Goal: Task Accomplishment & Management: Complete application form

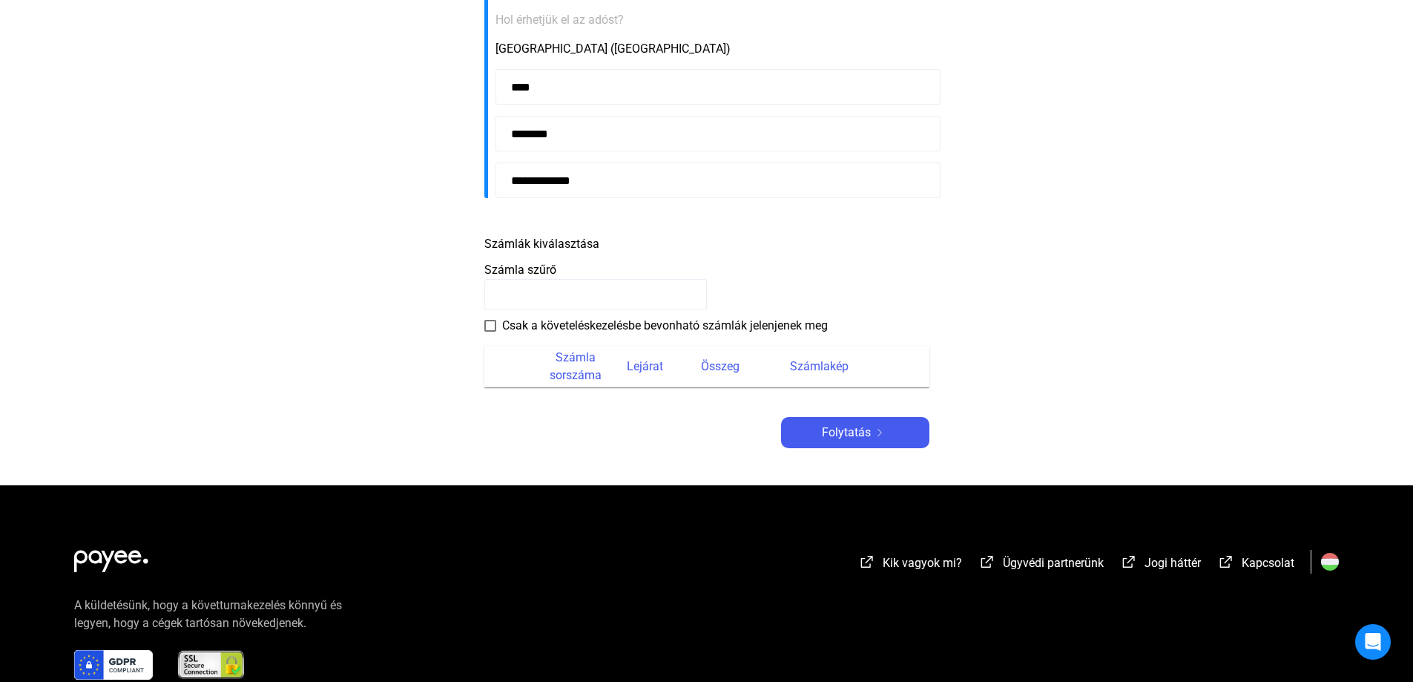
scroll to position [445, 0]
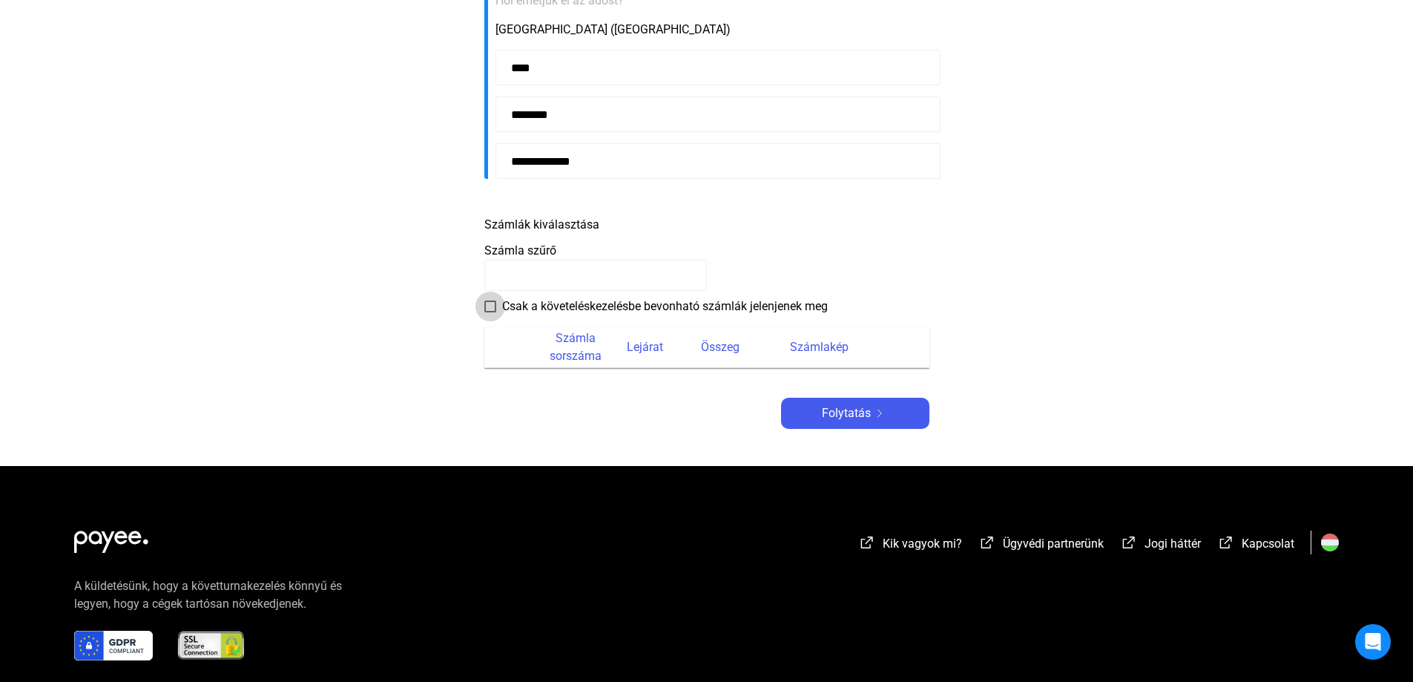
click at [489, 305] on span at bounding box center [490, 306] width 12 height 12
click at [872, 409] on img at bounding box center [880, 412] width 18 height 7
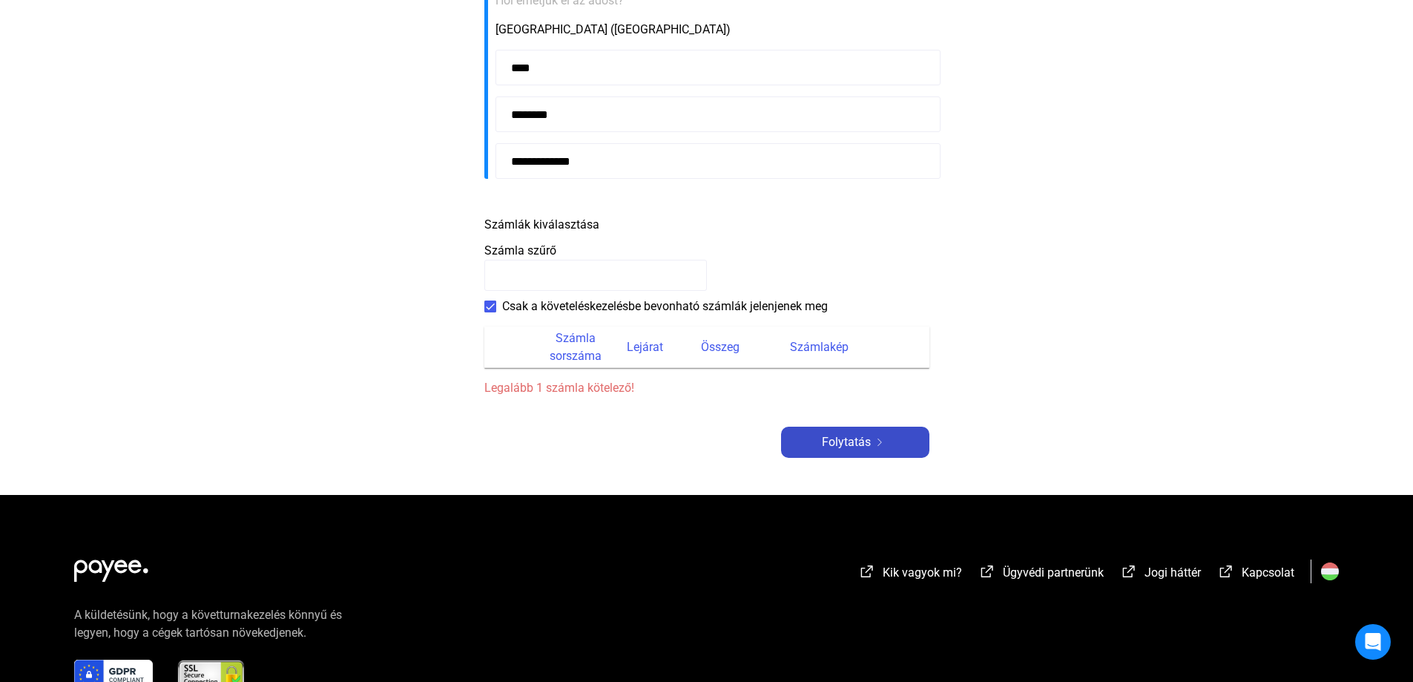
click at [845, 444] on font "Folytatás" at bounding box center [846, 442] width 49 height 14
click at [492, 302] on span at bounding box center [490, 306] width 12 height 12
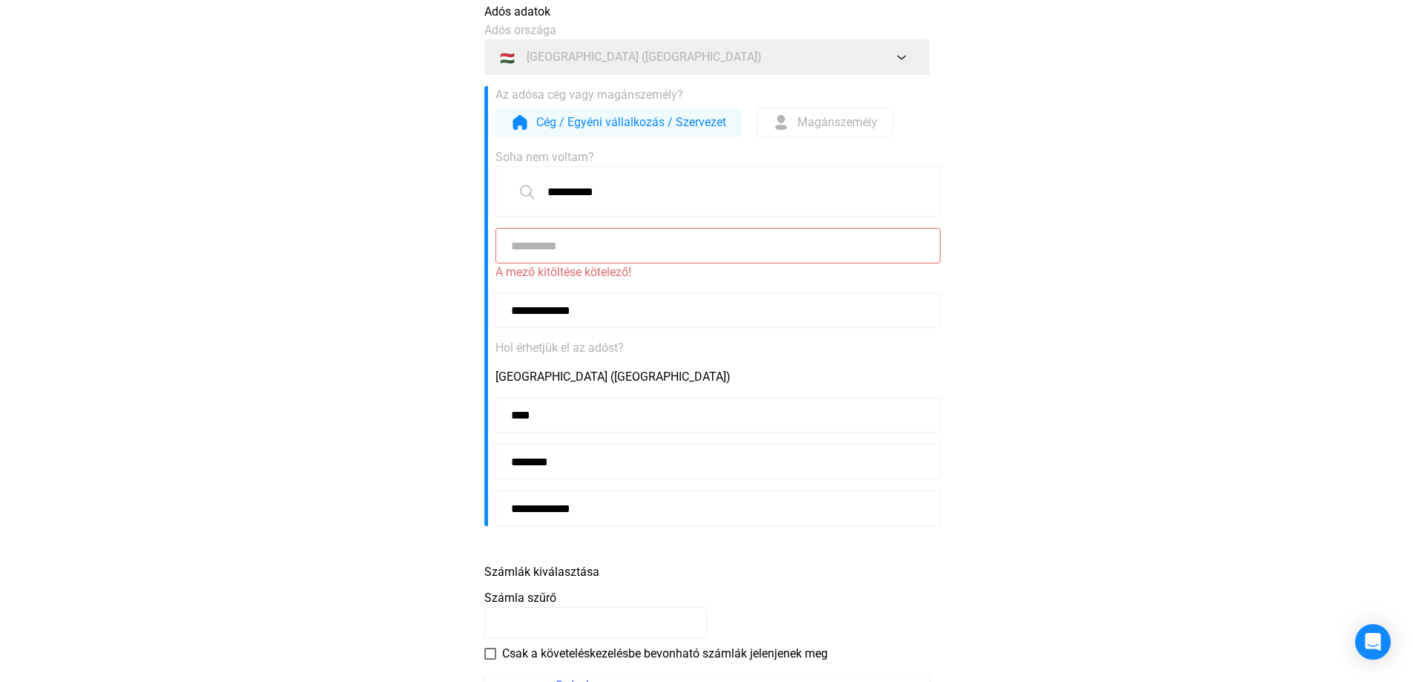
scroll to position [18, 0]
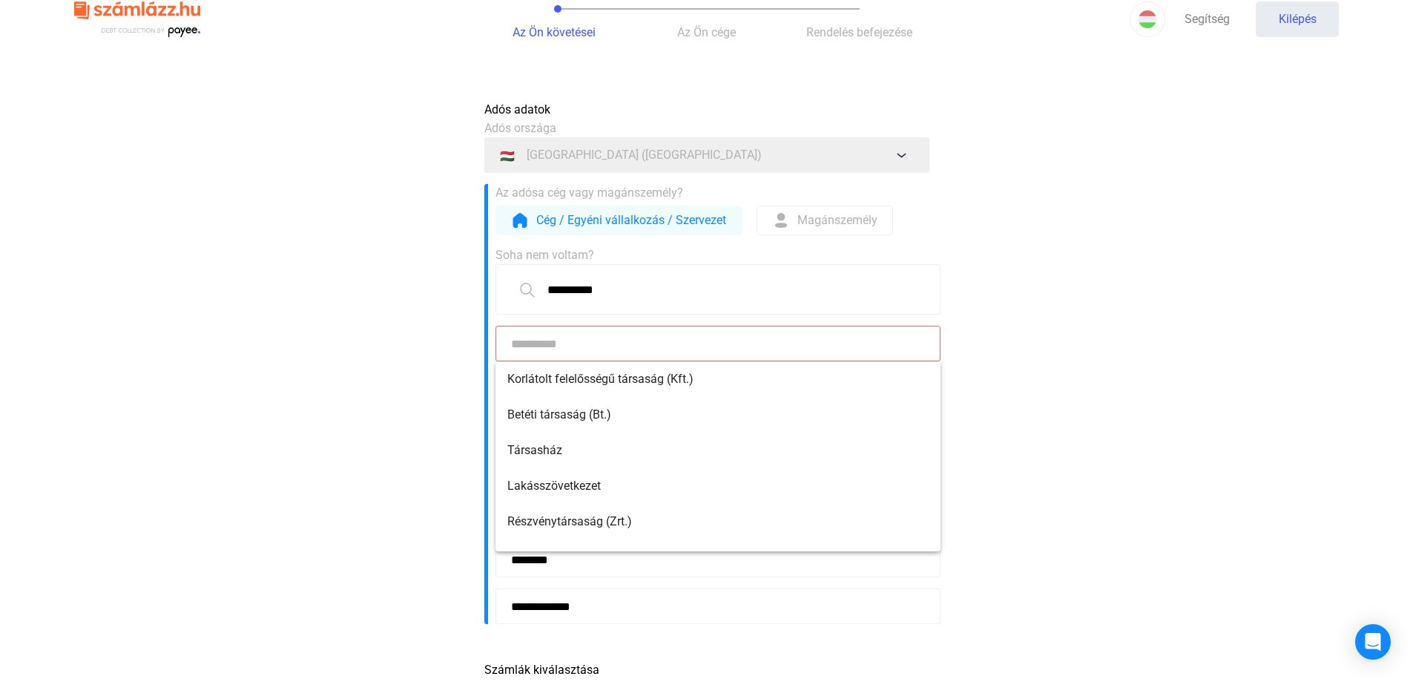
click at [677, 337] on input at bounding box center [717, 344] width 445 height 36
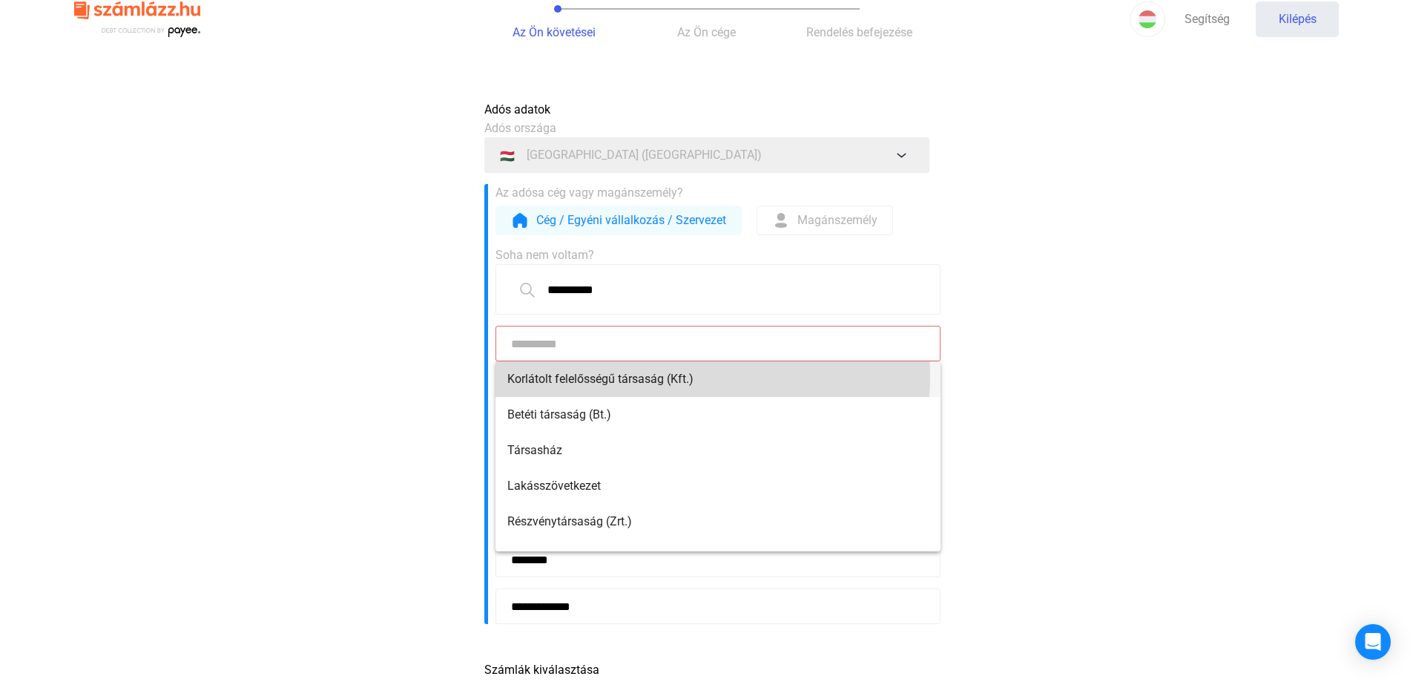
click at [668, 376] on font "Korlátolt felelősségű társaság (Kft.)" at bounding box center [600, 379] width 186 height 14
type input "**********"
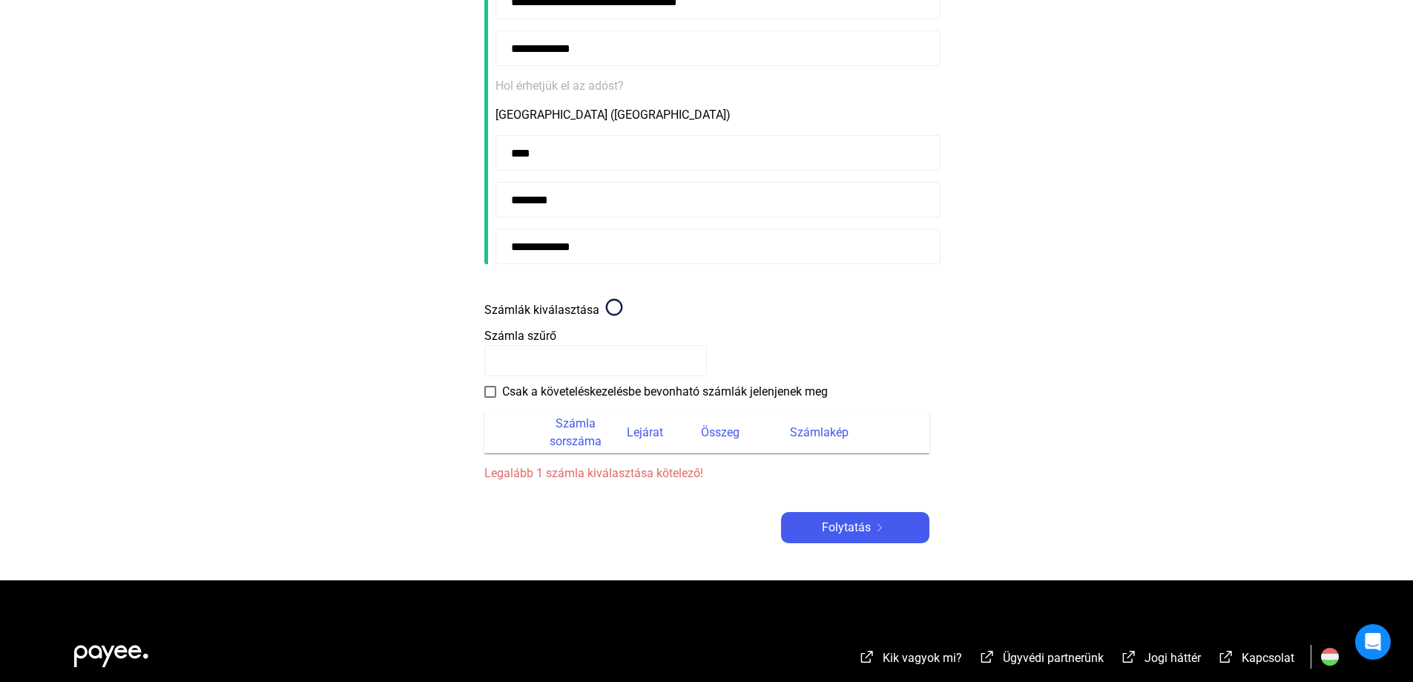
scroll to position [389, 0]
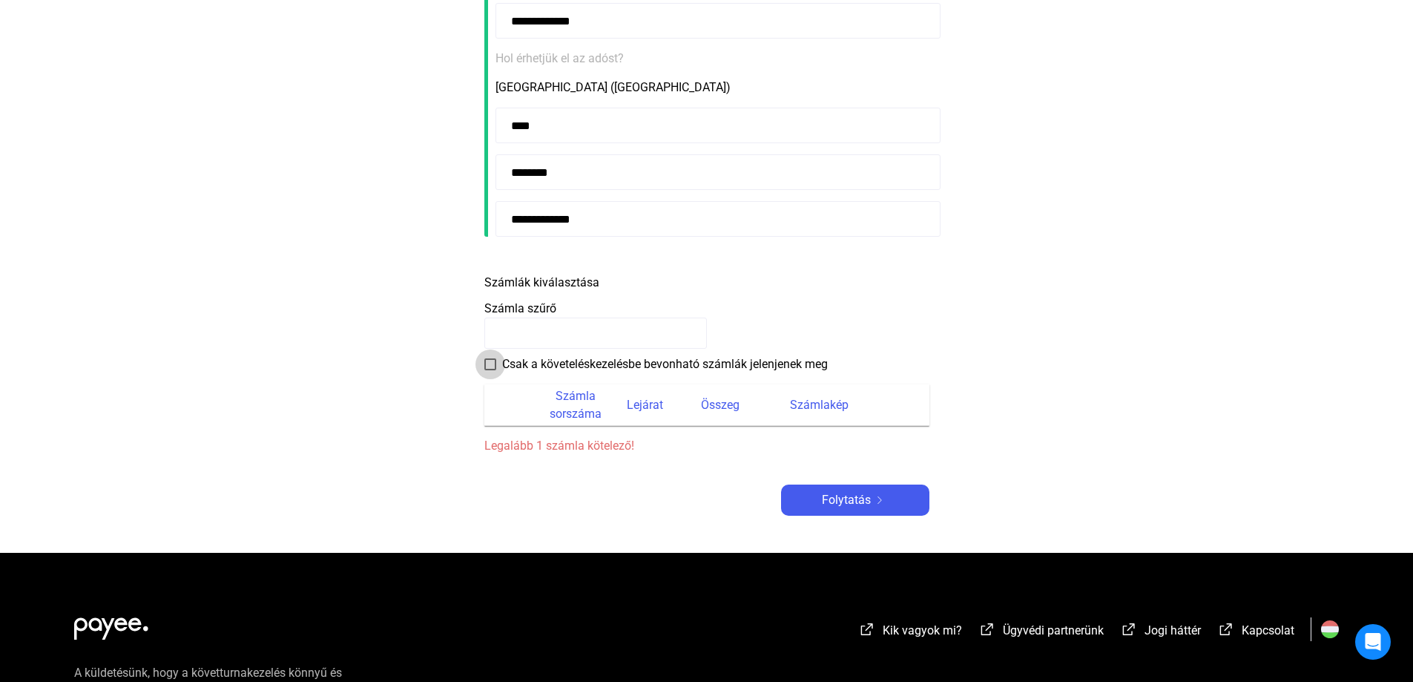
click at [493, 368] on span at bounding box center [490, 364] width 12 height 12
click at [843, 501] on font "Folytatás" at bounding box center [846, 499] width 49 height 14
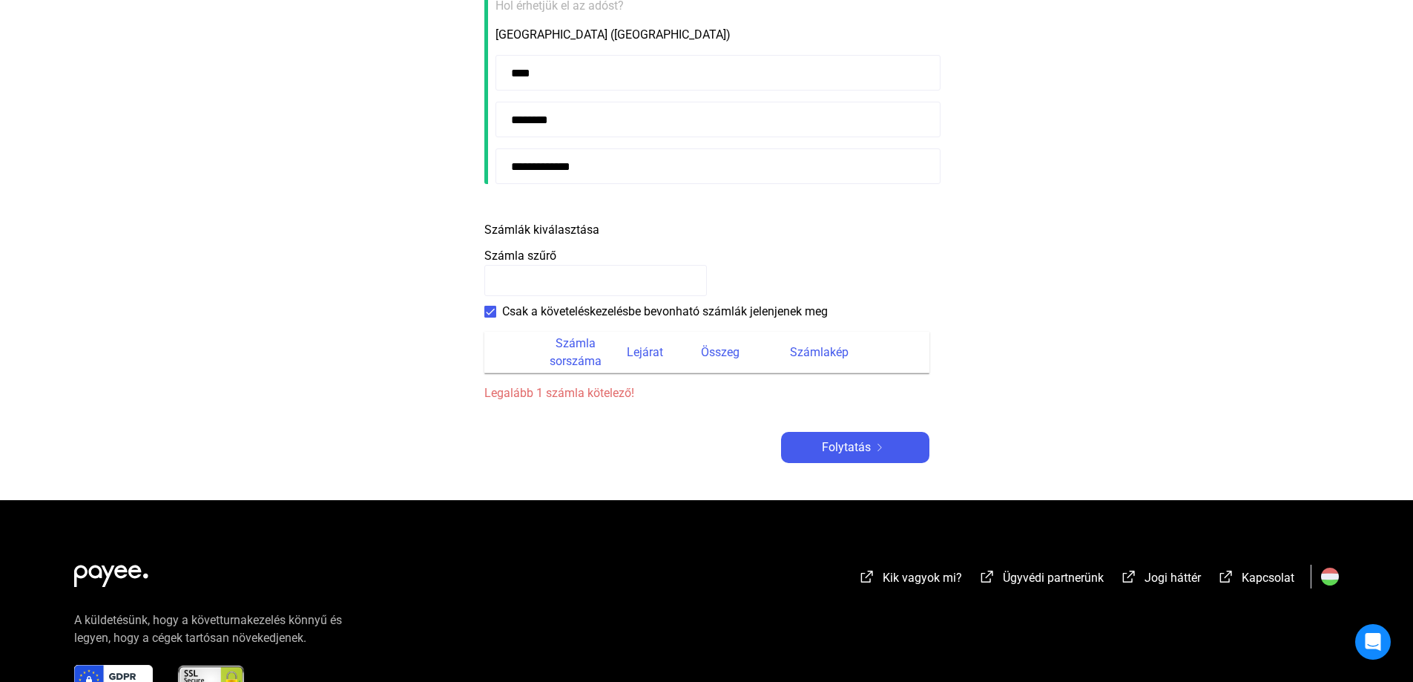
scroll to position [445, 0]
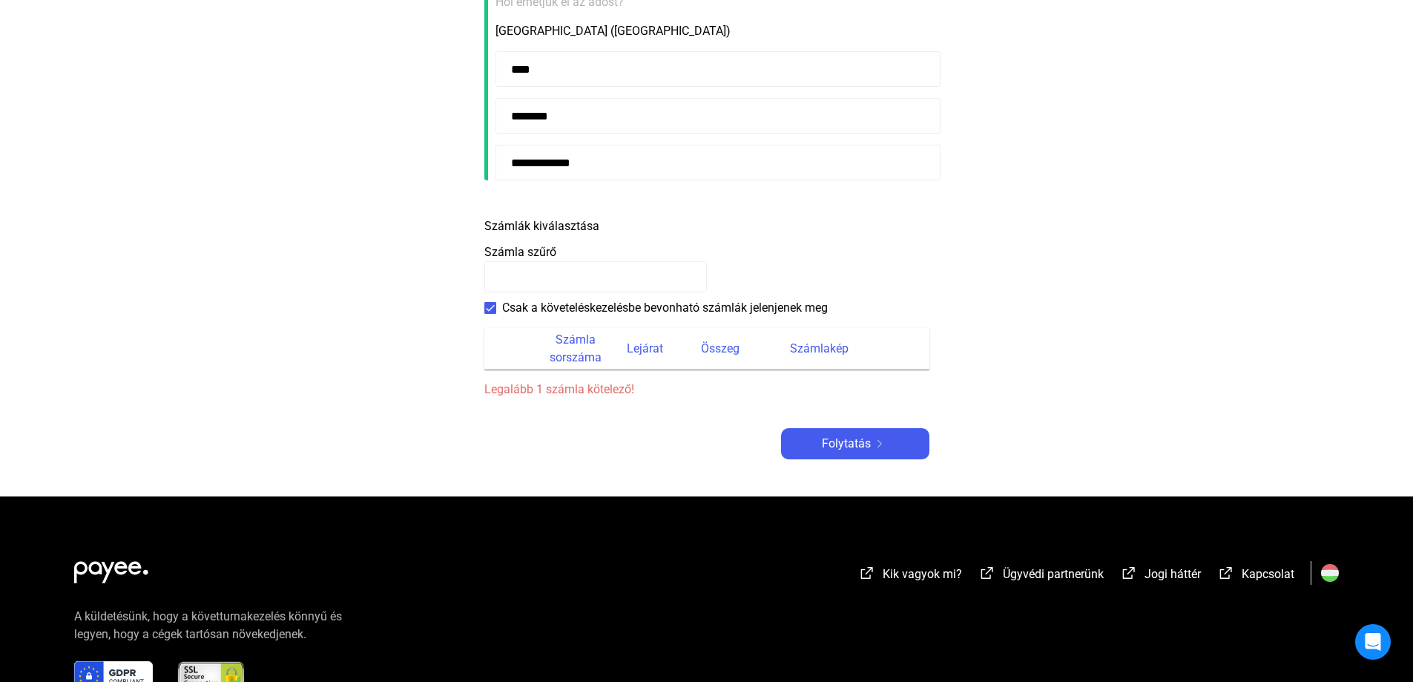
click at [646, 273] on input at bounding box center [595, 276] width 223 height 31
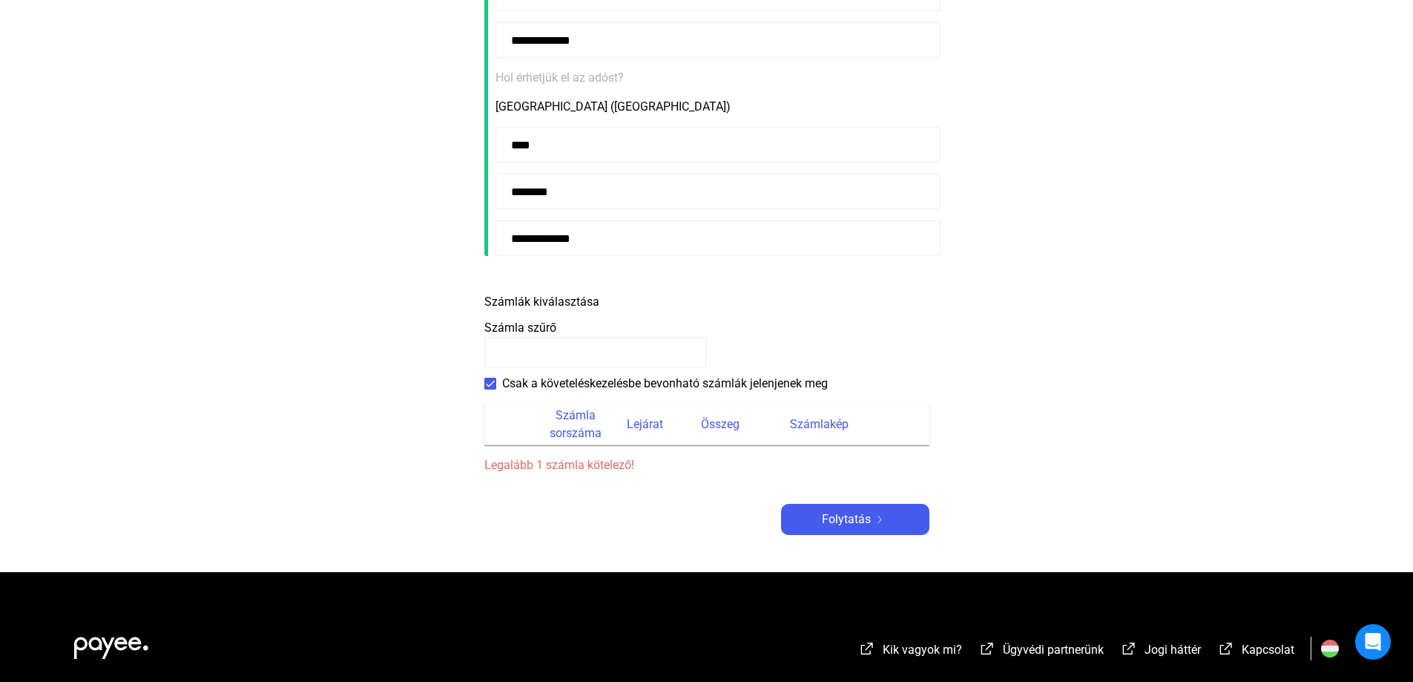
scroll to position [371, 0]
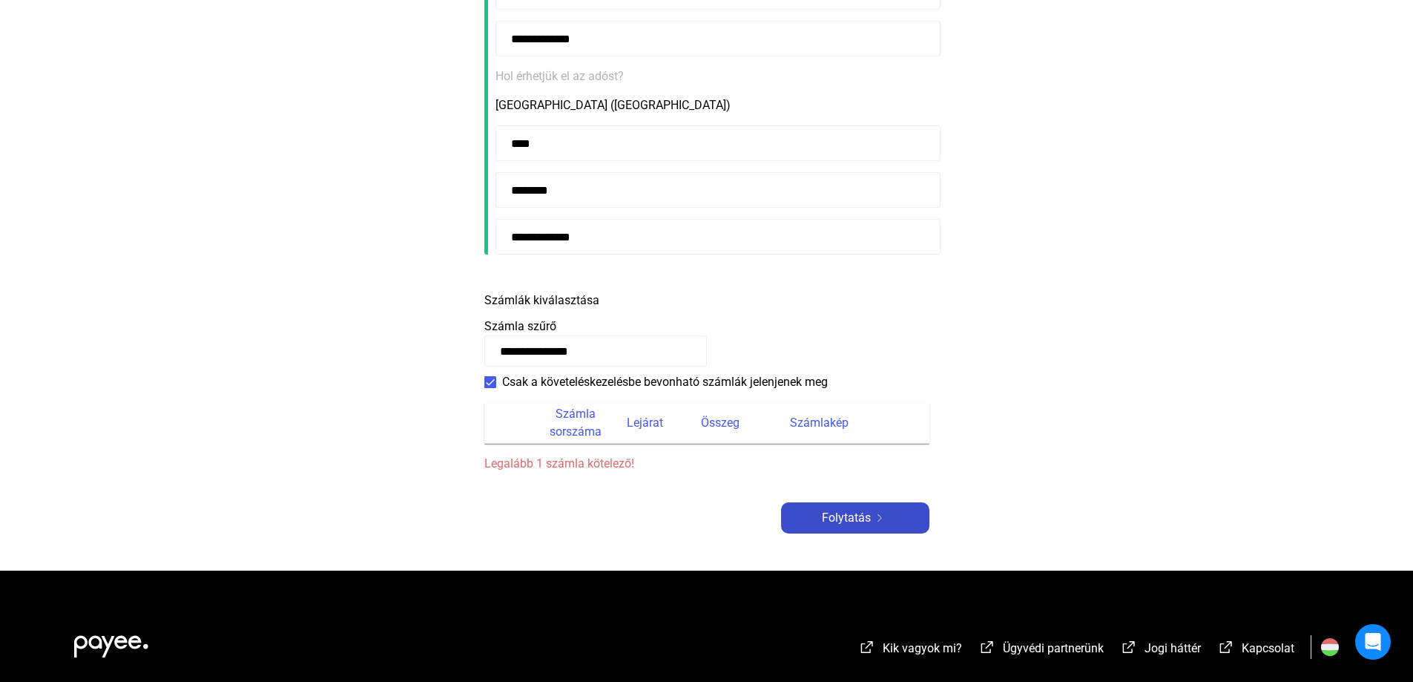
type input "**********"
click at [844, 521] on font "Folytatás" at bounding box center [846, 517] width 49 height 14
click at [843, 521] on font "Folytatás" at bounding box center [846, 517] width 49 height 14
click at [591, 427] on font "Számla sorszáma" at bounding box center [576, 422] width 52 height 32
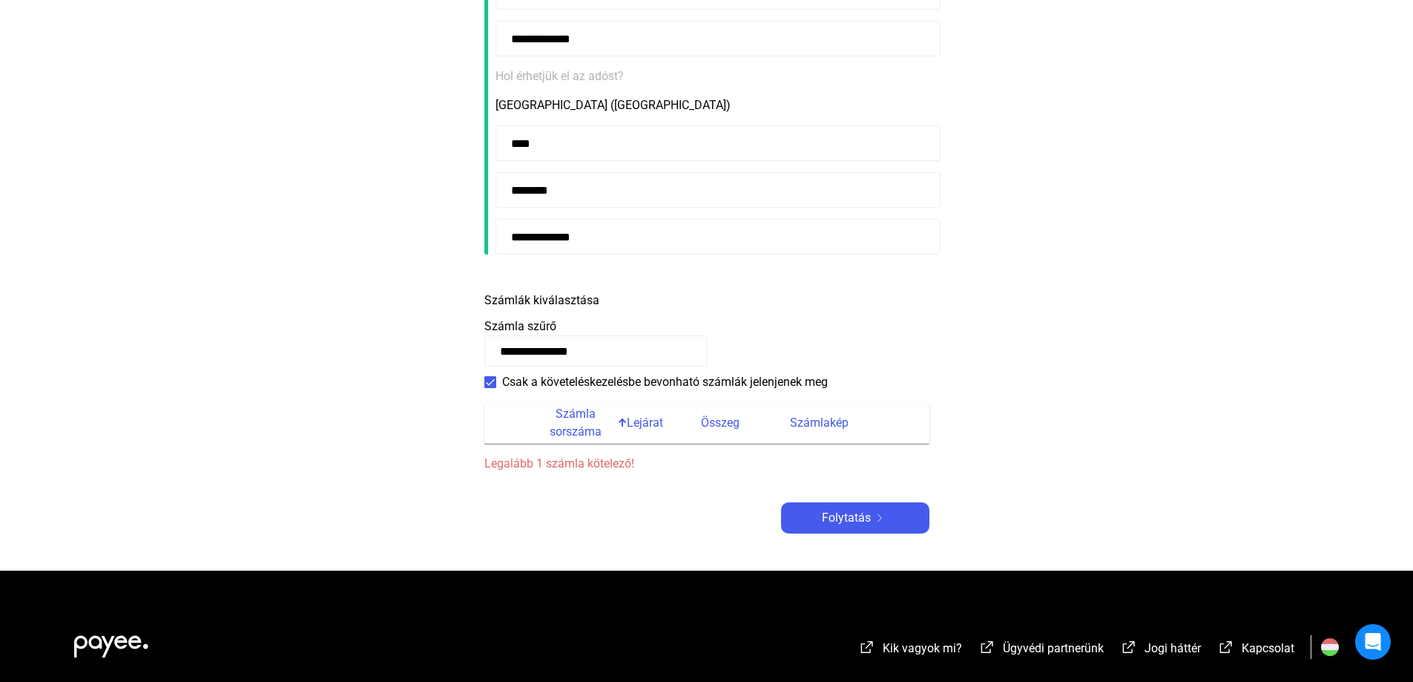
click at [621, 421] on div at bounding box center [621, 420] width 4 height 4
click at [622, 421] on div at bounding box center [622, 422] width 1 height 7
click at [632, 426] on font "Lejárat" at bounding box center [645, 422] width 36 height 14
click at [487, 380] on span at bounding box center [490, 382] width 12 height 12
click at [968, 448] on main "**********" at bounding box center [706, 155] width 1413 height 830
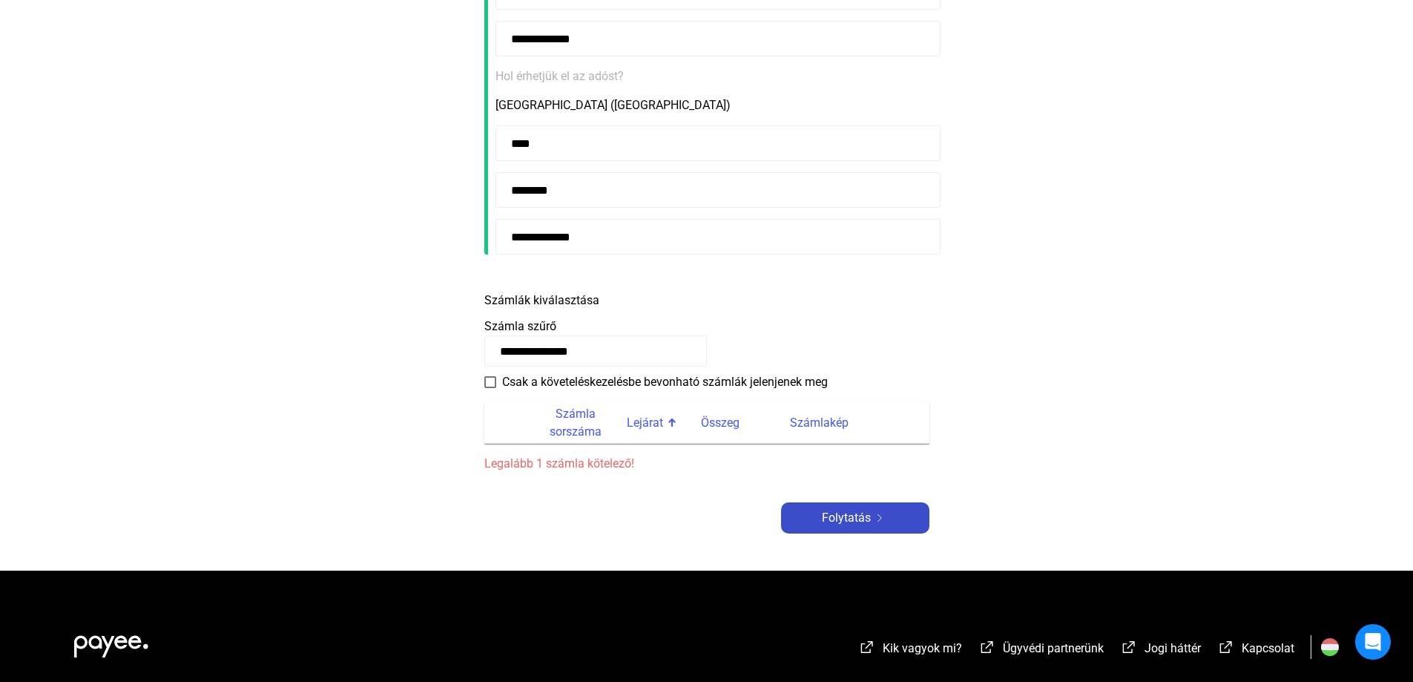
click at [857, 510] on font "Folytatás" at bounding box center [846, 517] width 49 height 14
click at [858, 517] on font "Folytatás" at bounding box center [846, 517] width 49 height 14
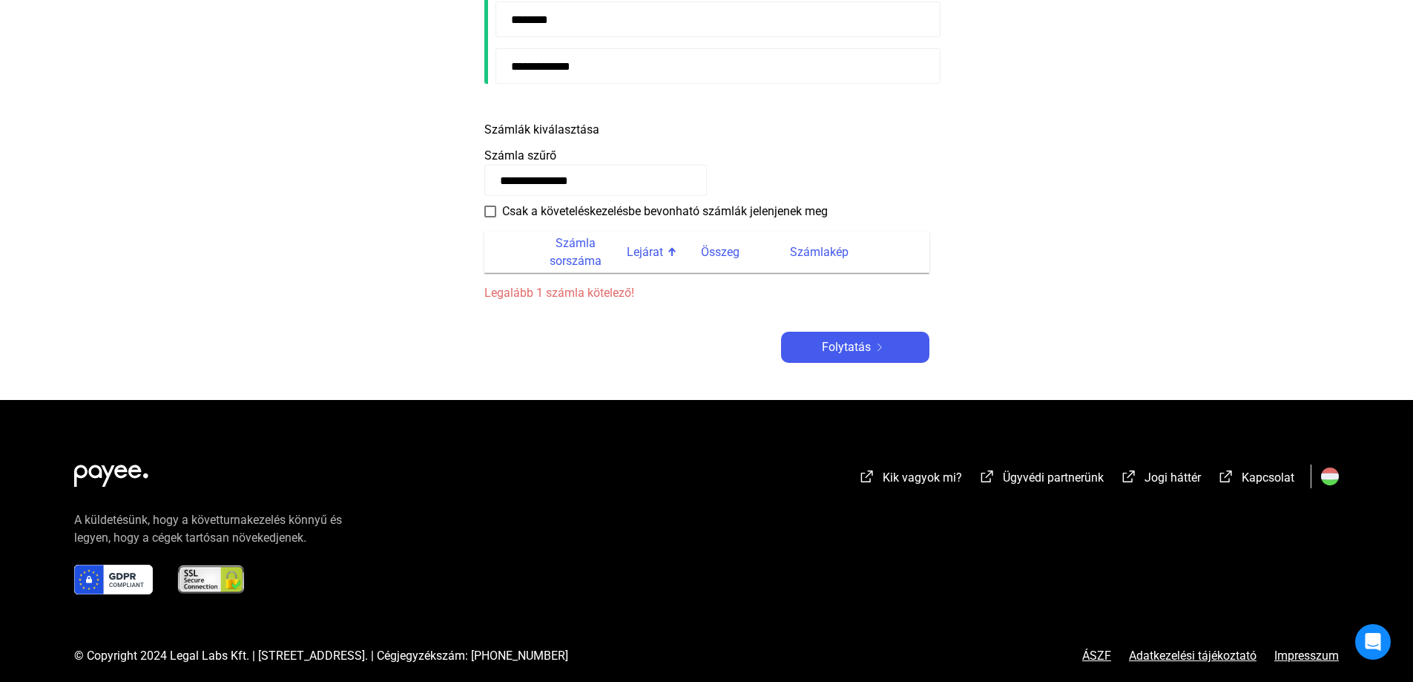
scroll to position [553, 0]
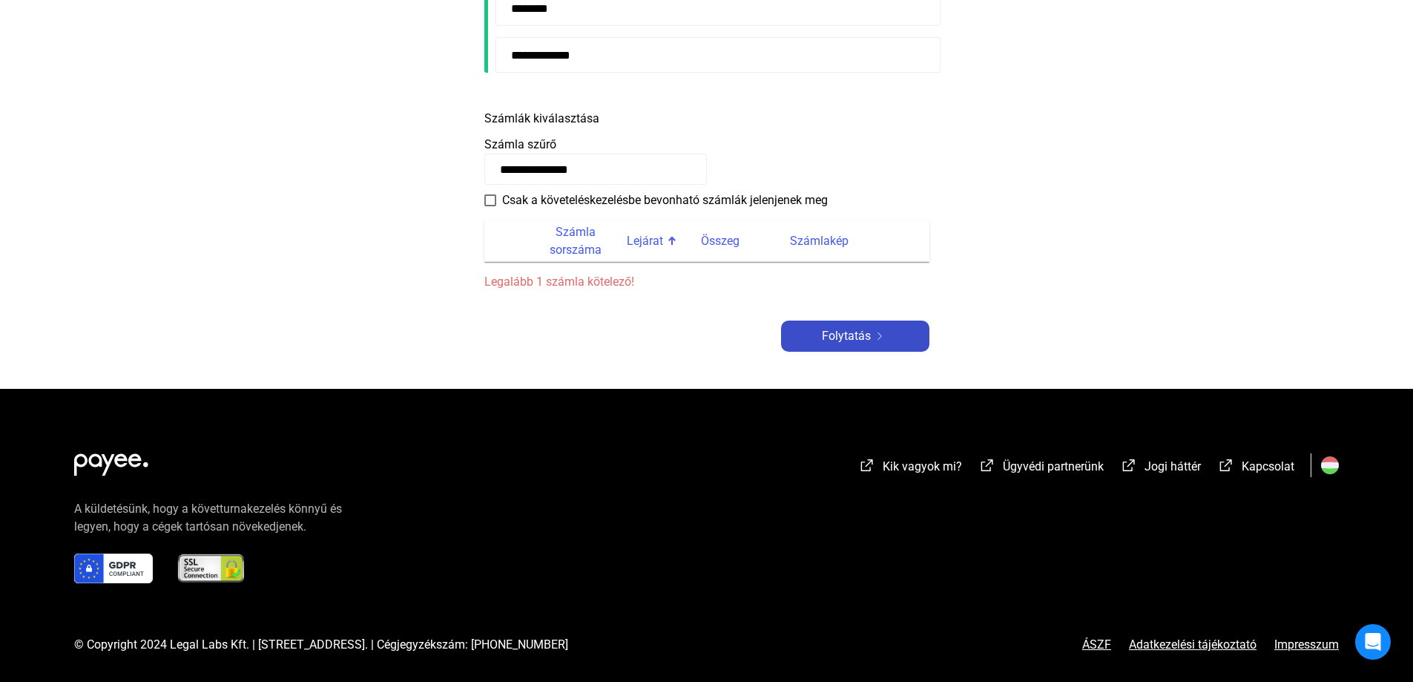
click at [854, 336] on font "Folytatás" at bounding box center [846, 336] width 49 height 14
click at [851, 336] on font "Folytatás" at bounding box center [846, 336] width 49 height 14
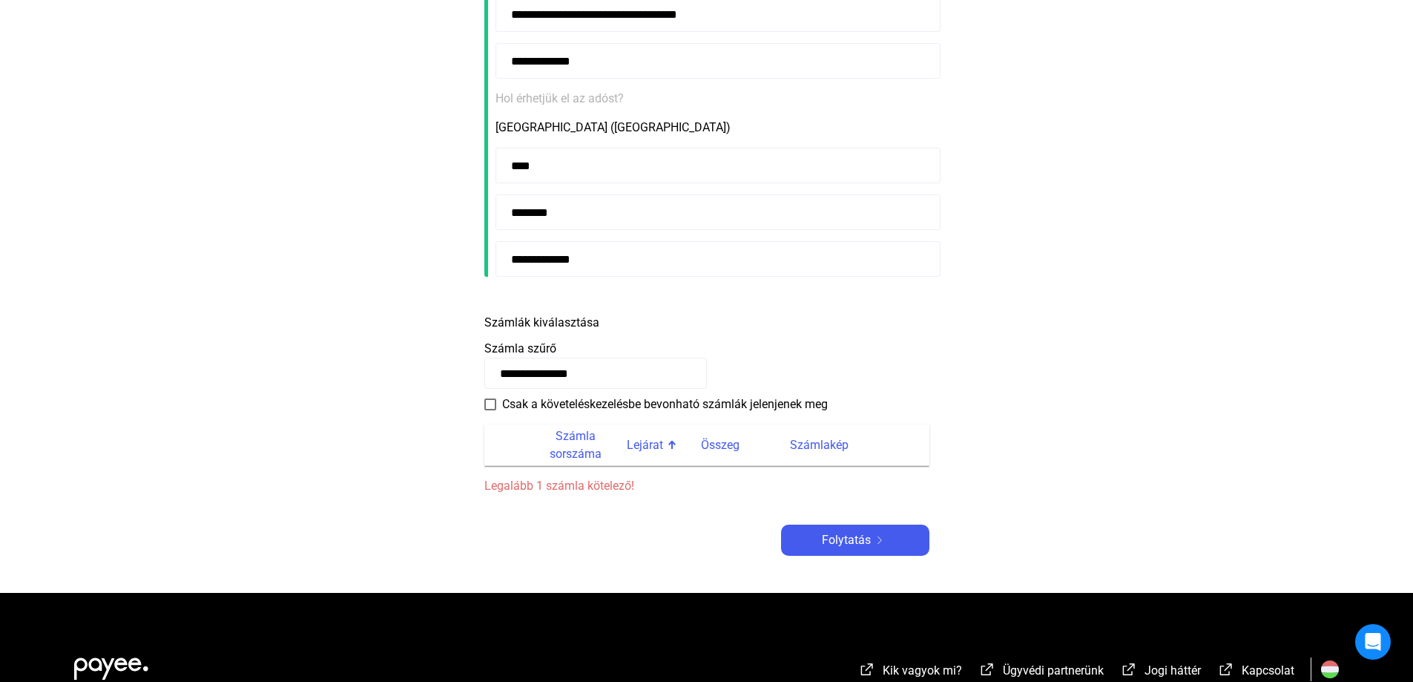
scroll to position [330, 0]
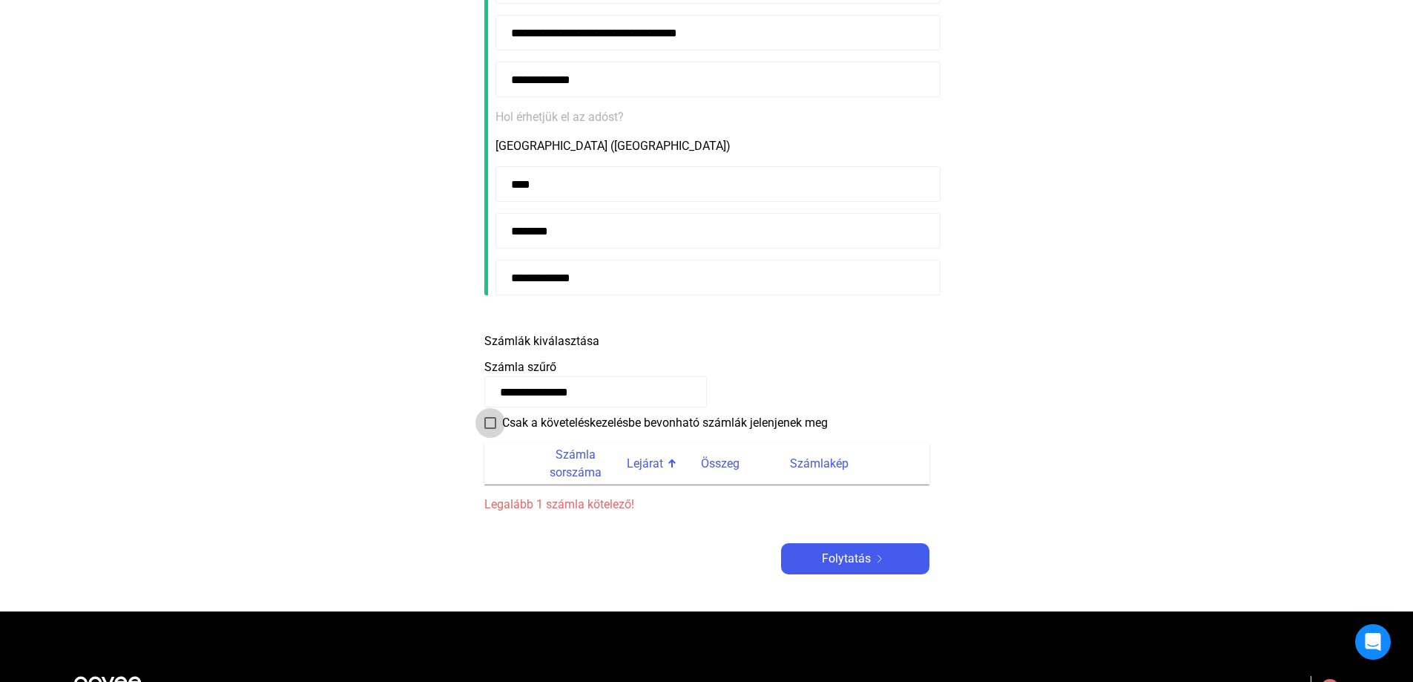
click at [484, 423] on span at bounding box center [490, 423] width 12 height 12
click at [550, 460] on font "Számla sorszáma" at bounding box center [576, 464] width 76 height 36
click at [642, 467] on font "Lejárat" at bounding box center [645, 463] width 36 height 14
click at [718, 466] on font "Összeg" at bounding box center [720, 463] width 39 height 14
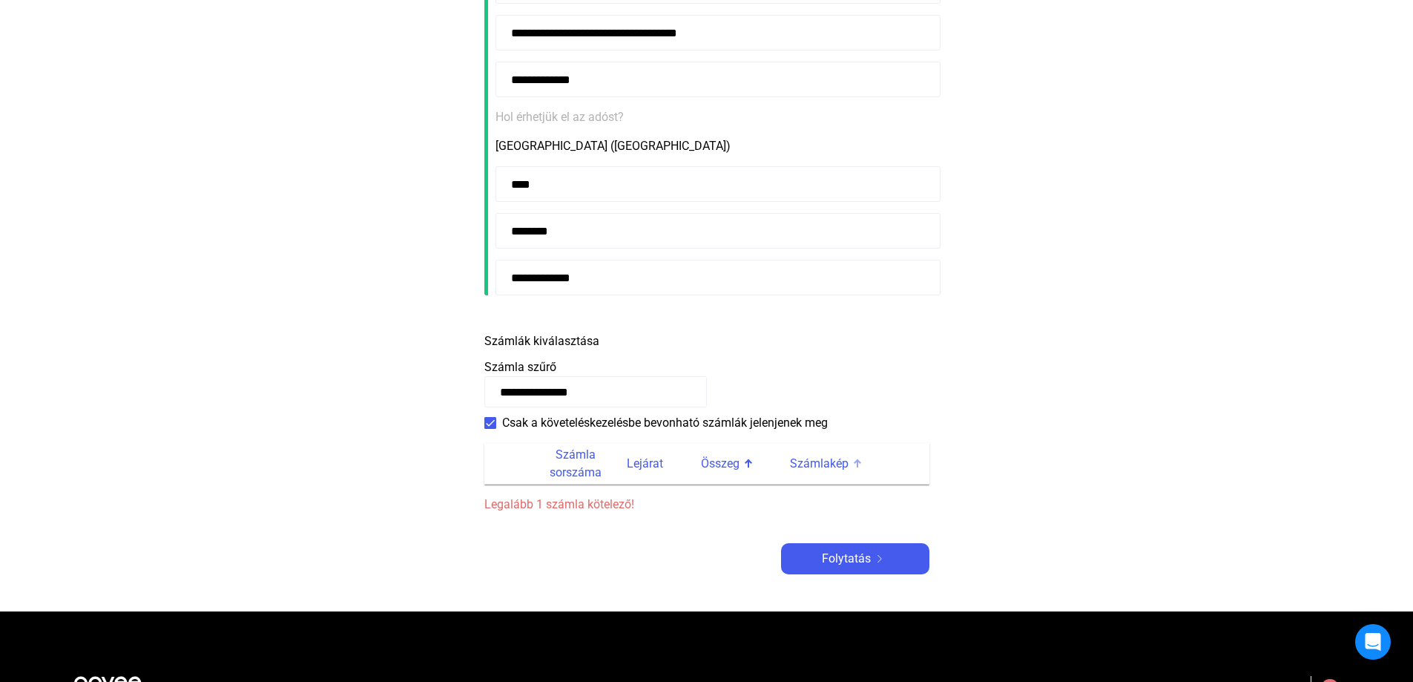
click at [800, 466] on font "Számlakép" at bounding box center [819, 463] width 59 height 14
click at [853, 464] on div at bounding box center [857, 463] width 9 height 9
click at [826, 464] on font "Számlakép" at bounding box center [819, 463] width 59 height 14
click at [825, 464] on font "Számlakép" at bounding box center [819, 463] width 59 height 14
click at [543, 504] on font "Legalább 1 számla kötelező!" at bounding box center [559, 504] width 150 height 14
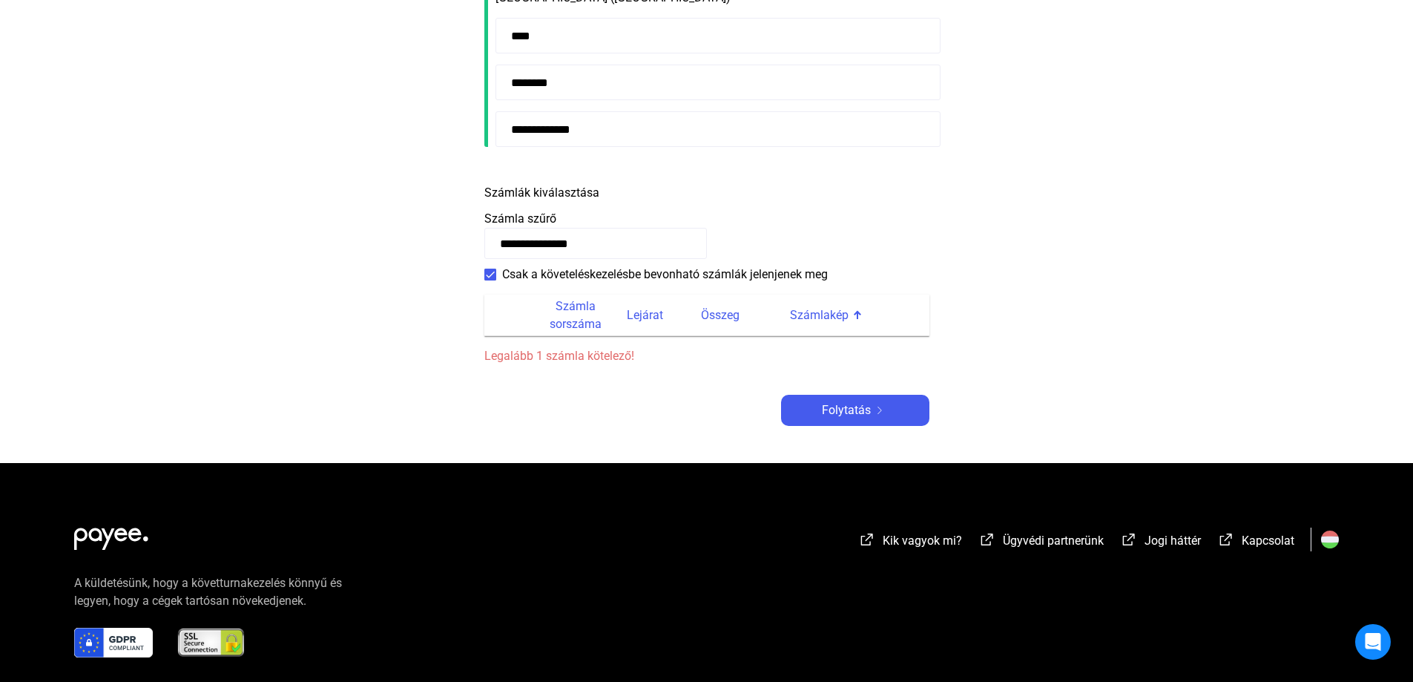
scroll to position [519, 0]
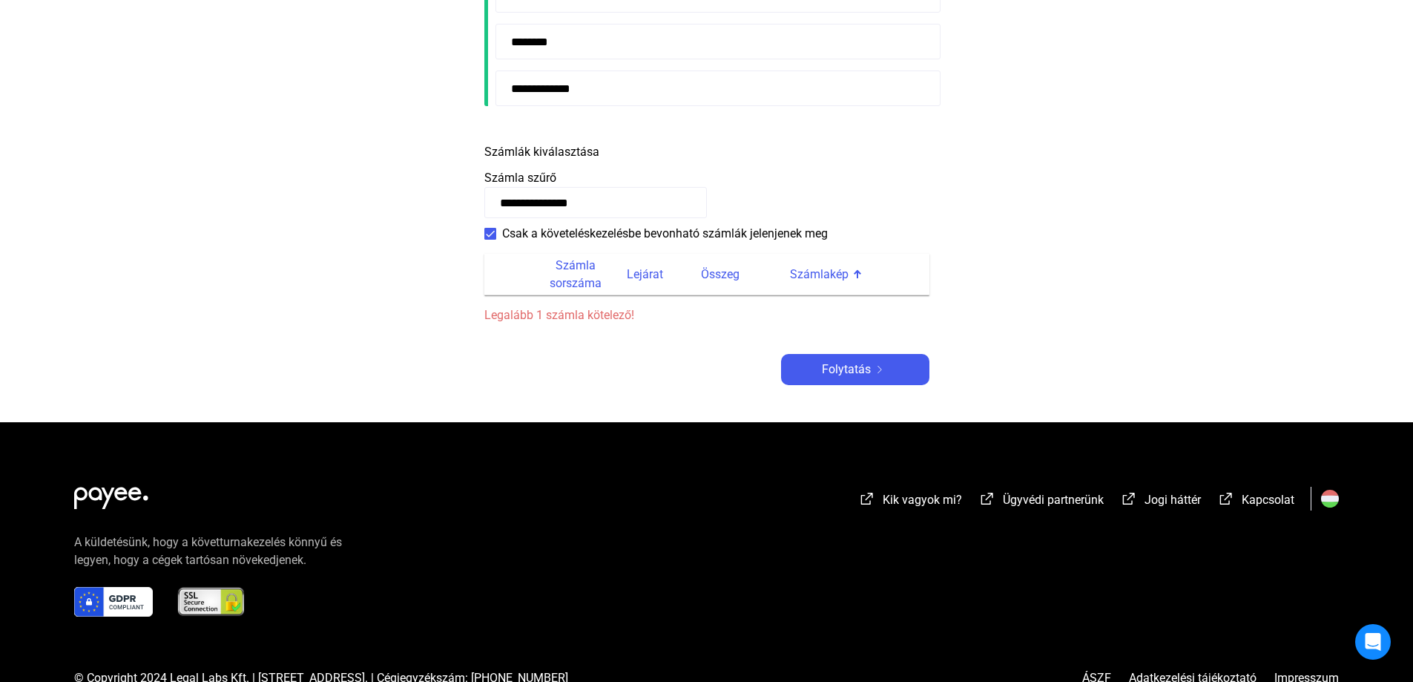
click at [490, 233] on span at bounding box center [490, 234] width 12 height 12
click at [535, 314] on font "Legalább 1 számla kötelező!" at bounding box center [559, 315] width 150 height 14
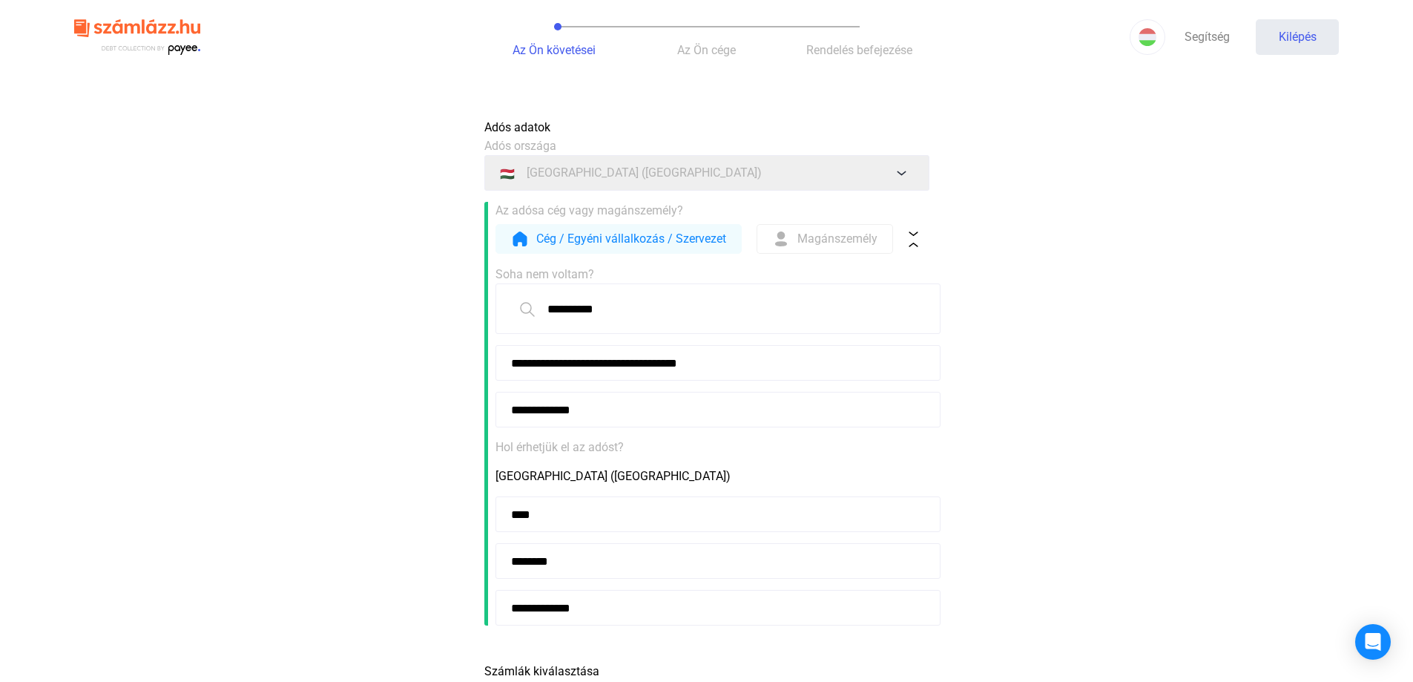
scroll to position [371, 0]
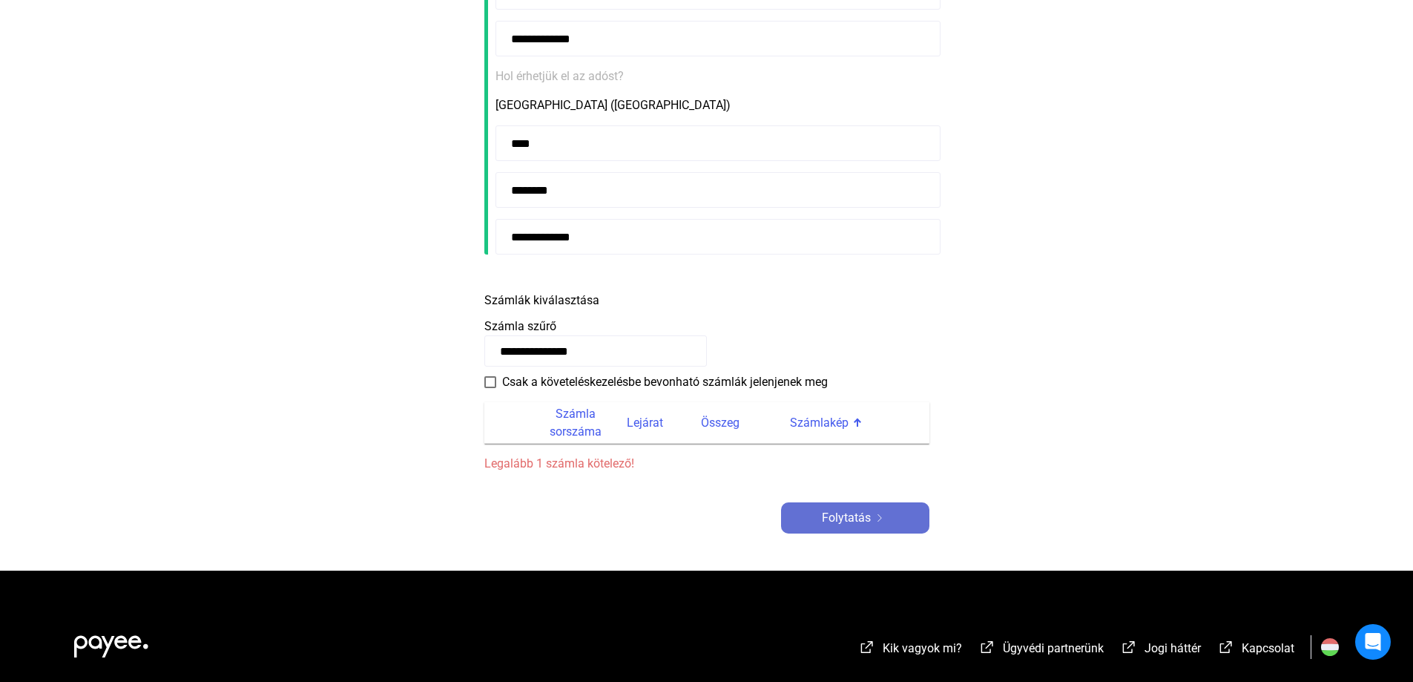
click at [860, 513] on font "Folytatás" at bounding box center [846, 517] width 49 height 14
click at [852, 524] on font "Folytatás" at bounding box center [846, 517] width 49 height 14
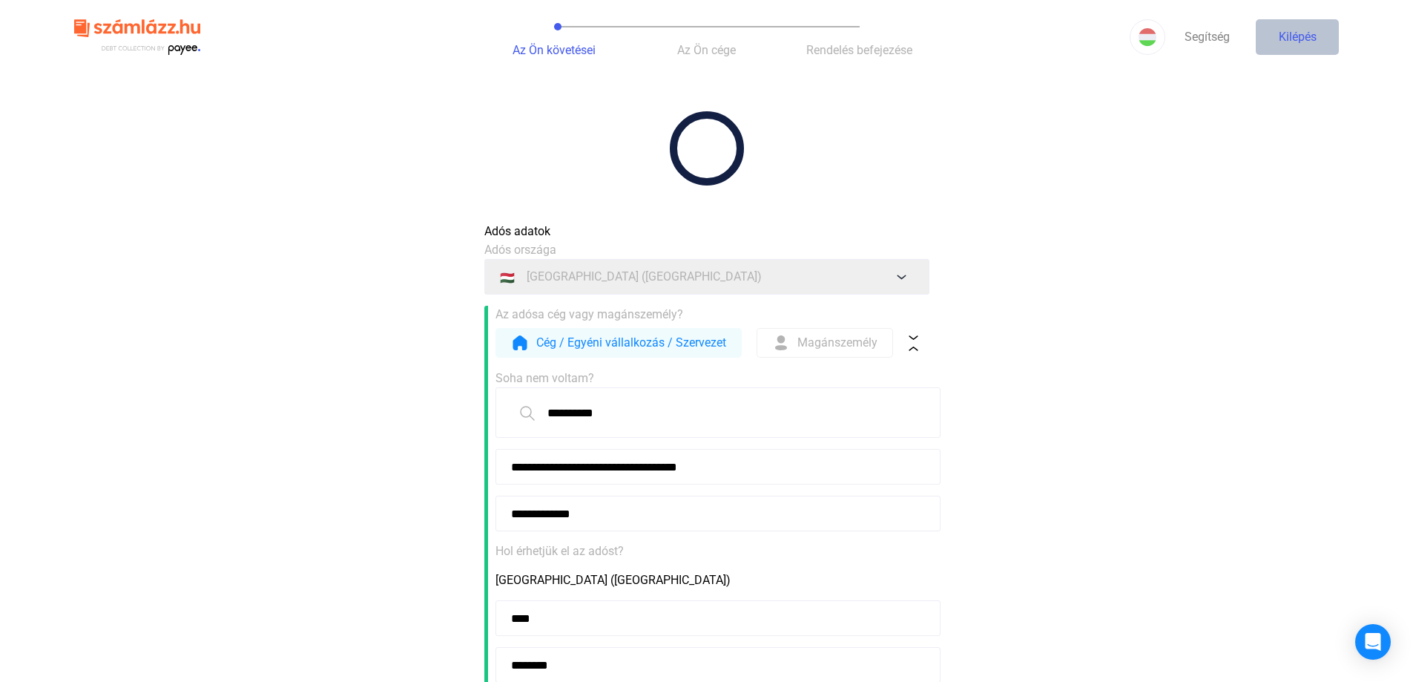
click at [1317, 33] on button "Kilépés" at bounding box center [1297, 37] width 83 height 36
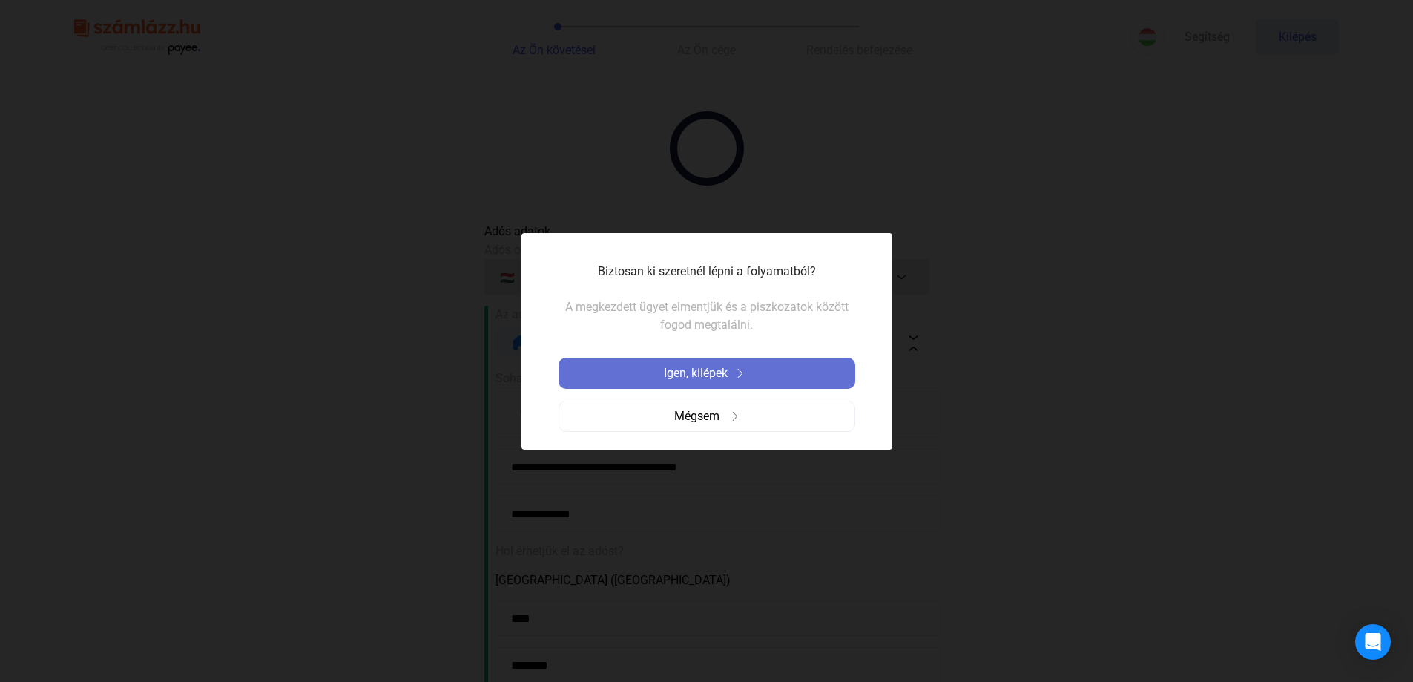
click at [734, 376] on img at bounding box center [740, 373] width 18 height 9
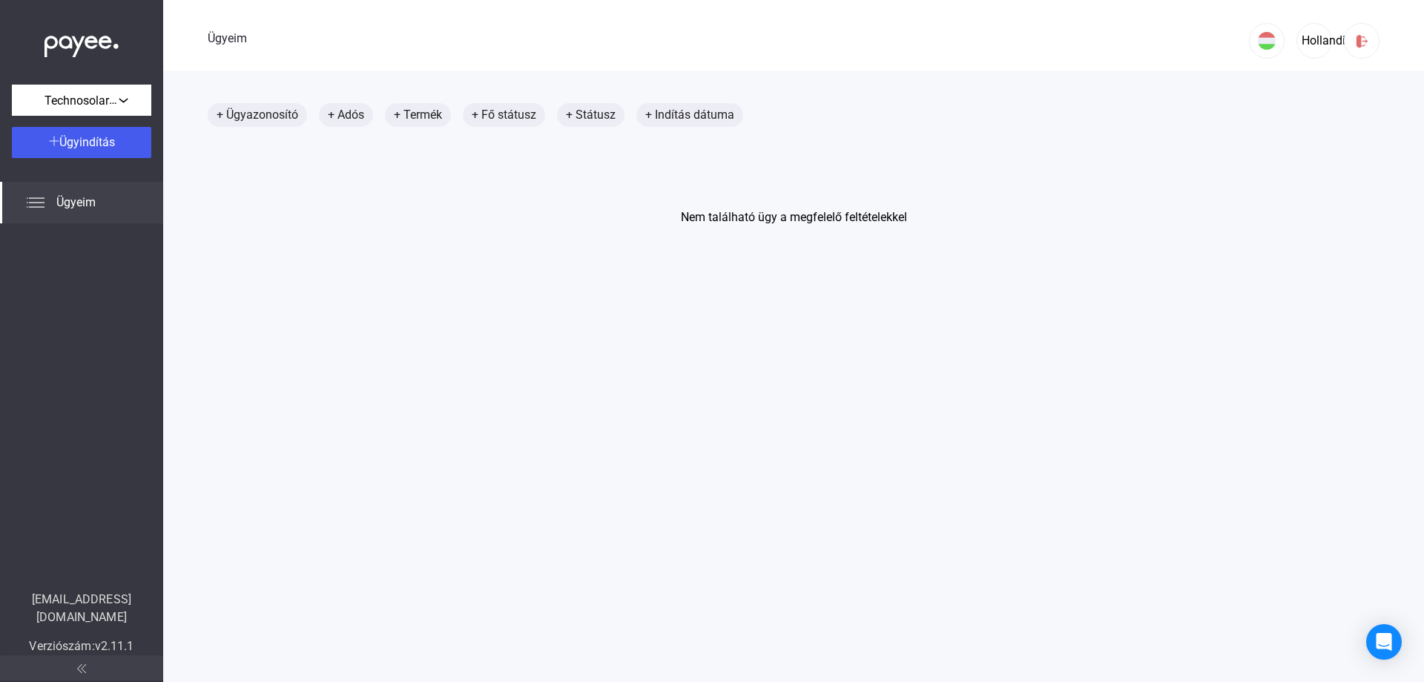
click at [82, 201] on font "Ügyeim" at bounding box center [75, 202] width 39 height 14
click at [24, 200] on div "Ügyeim" at bounding box center [81, 203] width 163 height 42
click at [83, 196] on font "Ügyeim" at bounding box center [75, 202] width 39 height 14
